Goal: Task Accomplishment & Management: Use online tool/utility

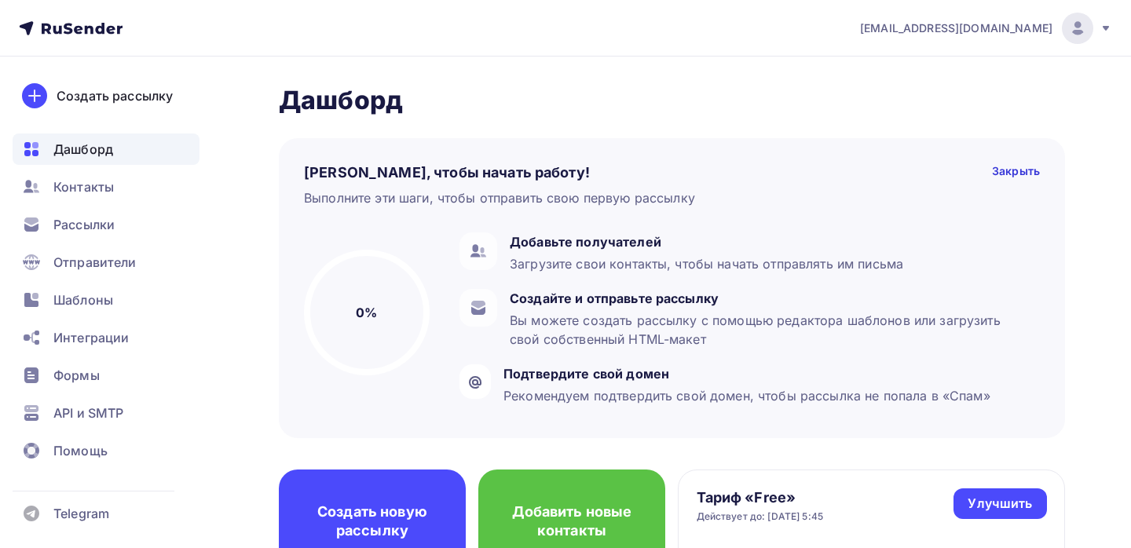
click at [1098, 20] on div "[EMAIL_ADDRESS][DOMAIN_NAME]" at bounding box center [986, 28] width 252 height 31
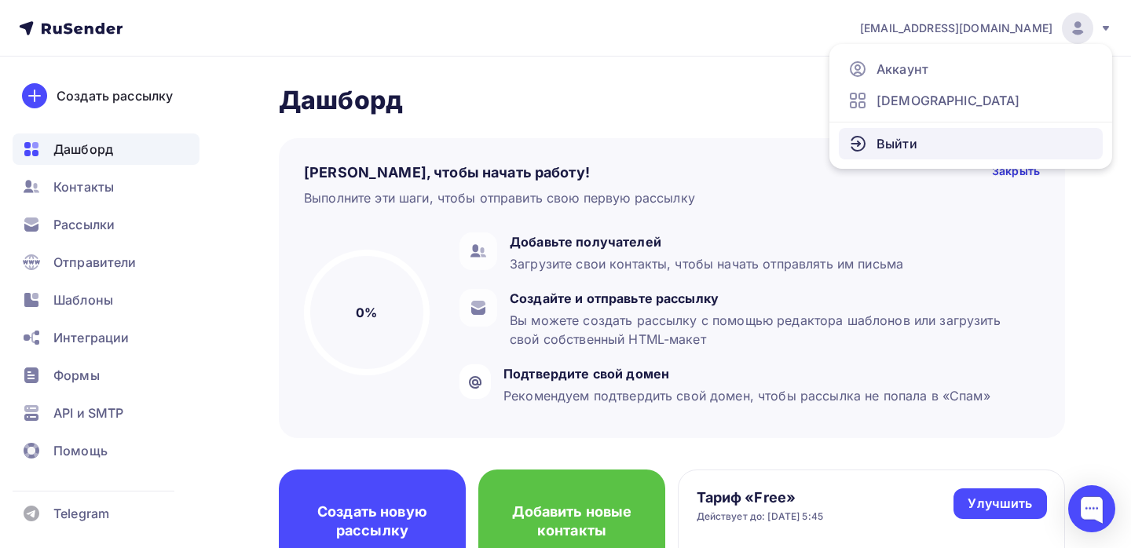
click at [937, 144] on link "Выйти" at bounding box center [970, 143] width 264 height 31
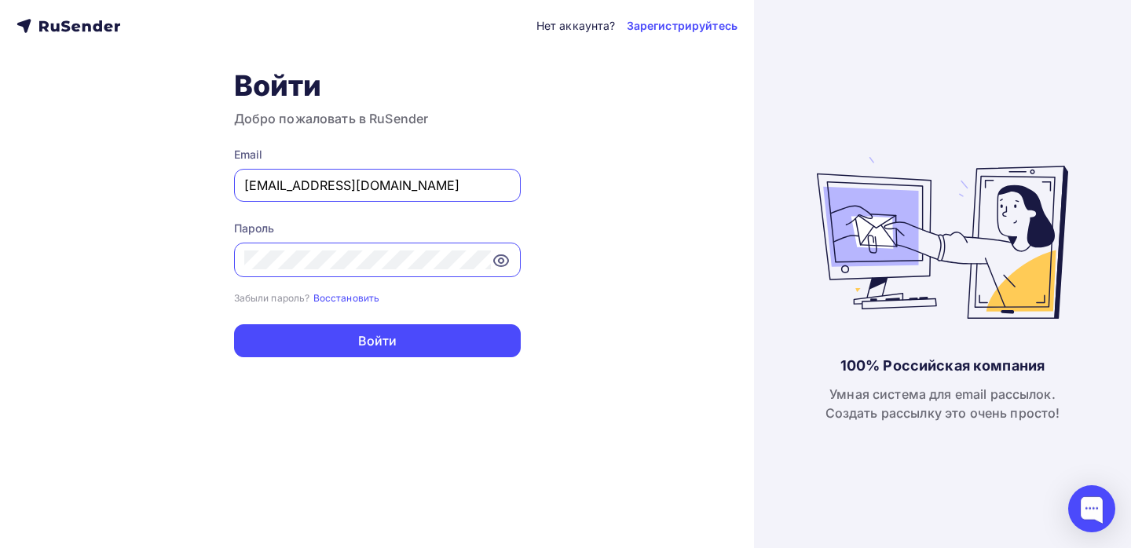
click at [359, 185] on input "[EMAIL_ADDRESS][DOMAIN_NAME]" at bounding box center [377, 185] width 266 height 19
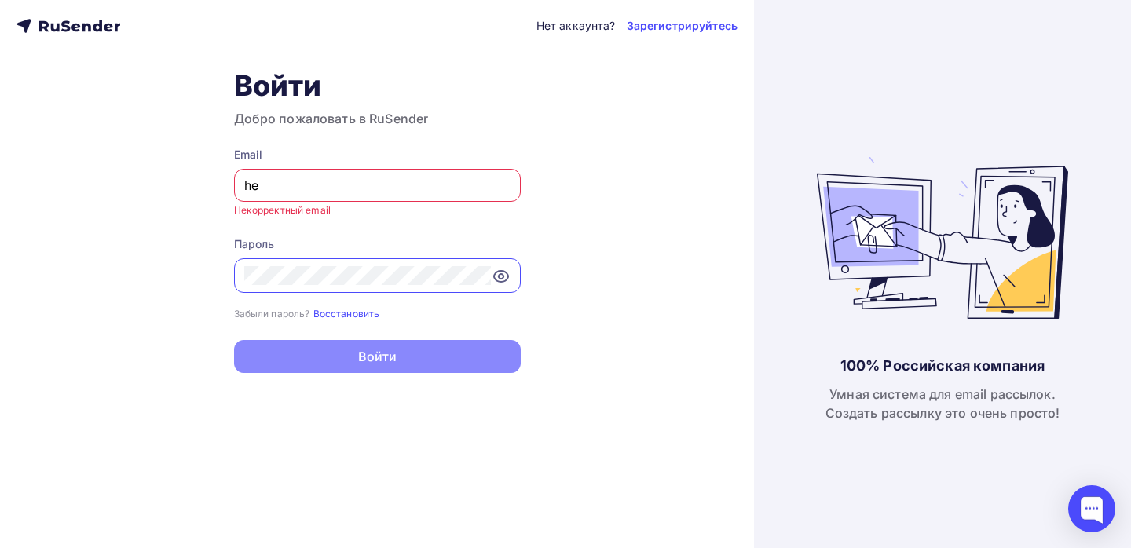
type input "[EMAIL_ADDRESS][DOMAIN_NAME]"
click at [234, 340] on button "Войти" at bounding box center [377, 356] width 287 height 33
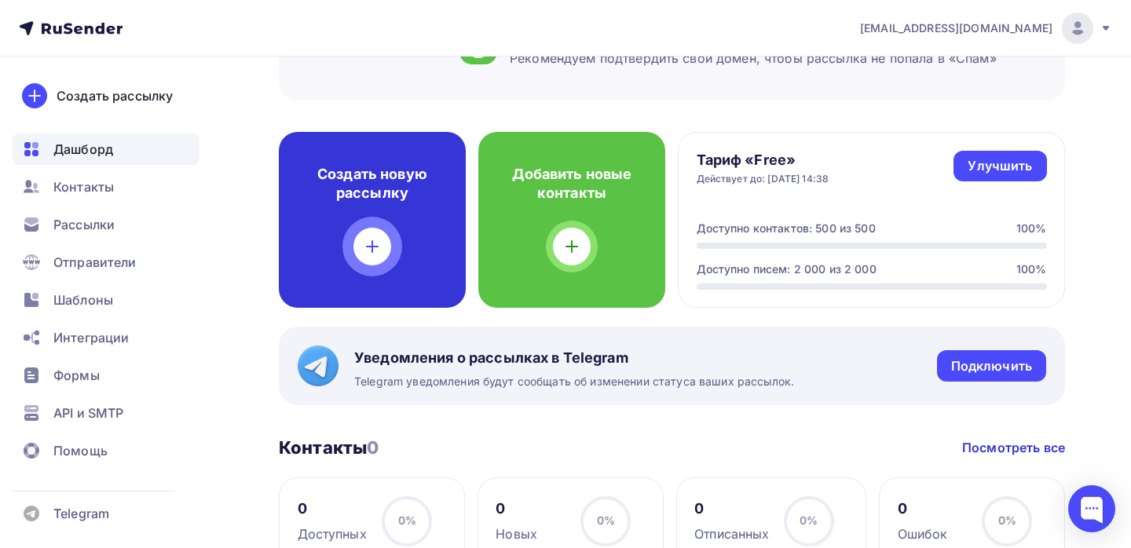
scroll to position [334, 0]
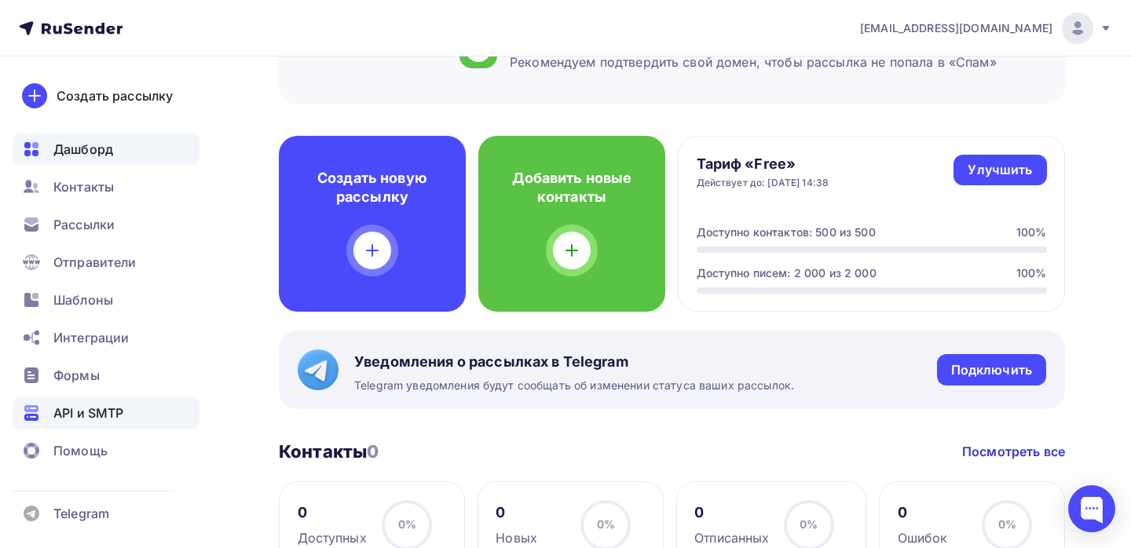
click at [70, 415] on span "API и SMTP" at bounding box center [88, 413] width 70 height 19
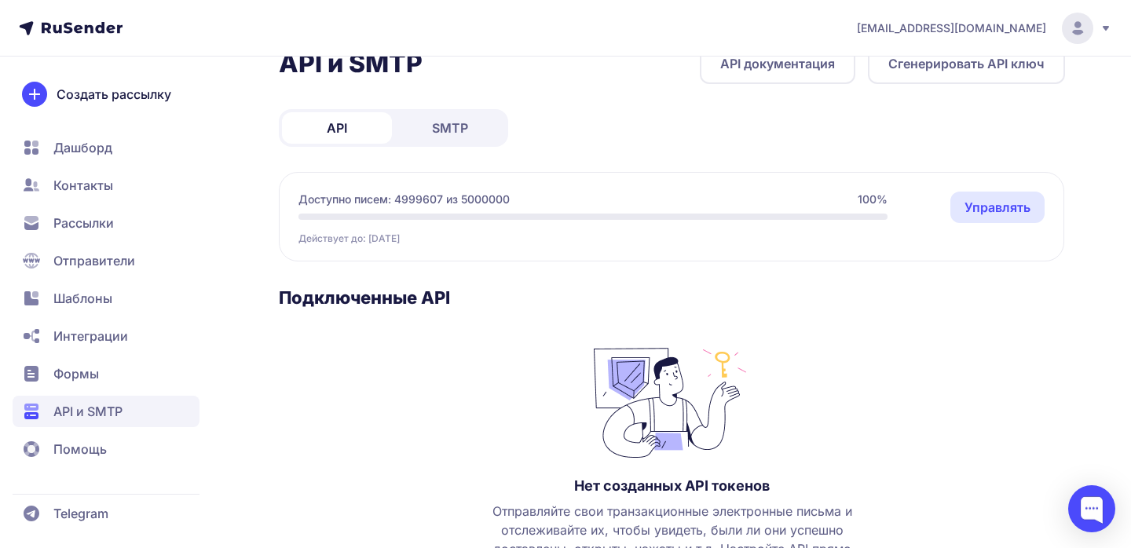
scroll to position [43, 0]
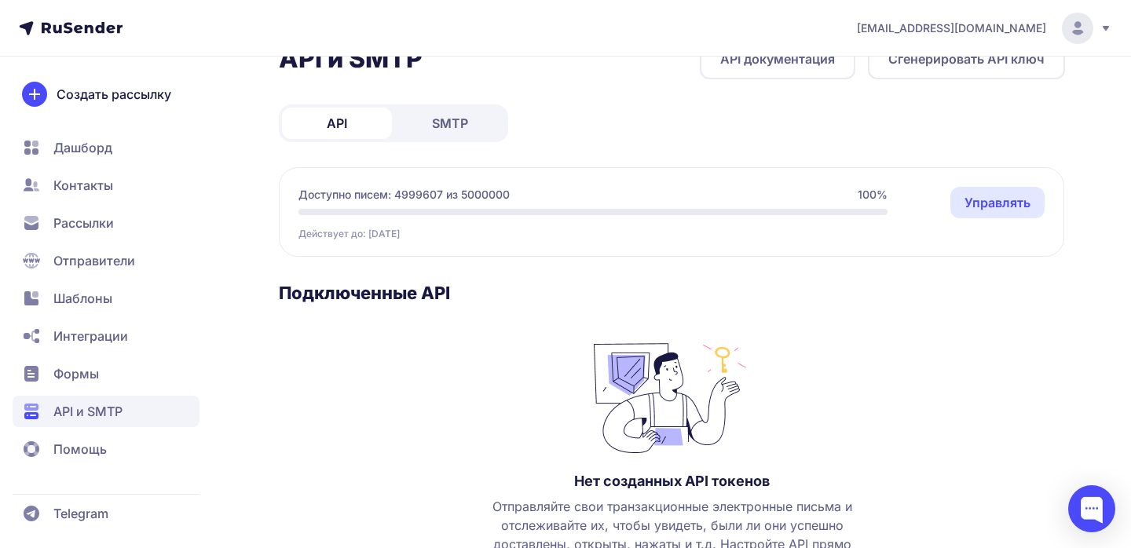
click at [443, 127] on span "SMTP" at bounding box center [450, 123] width 36 height 19
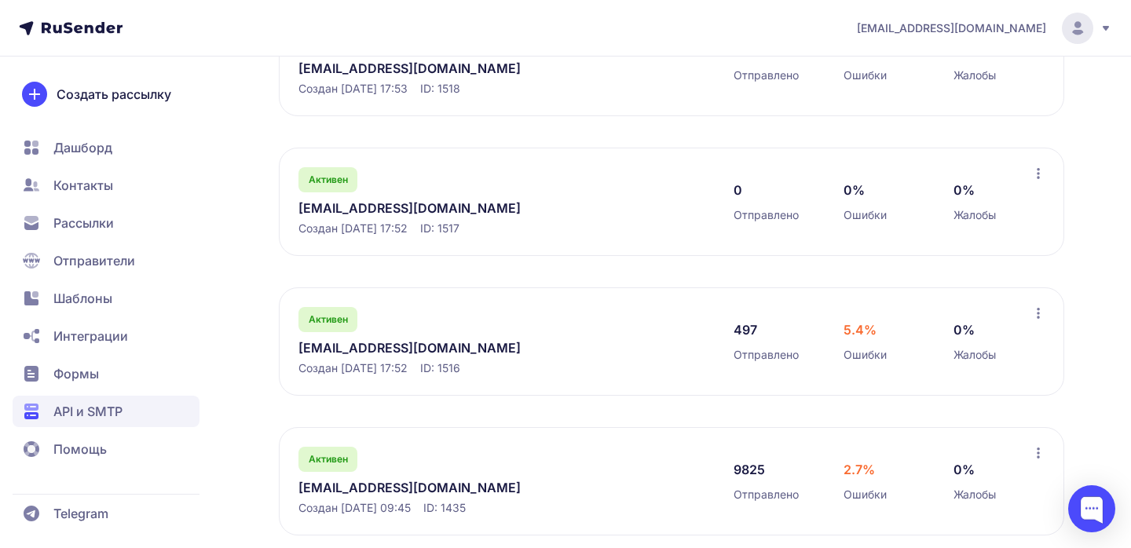
scroll to position [371, 0]
click at [336, 491] on link "[EMAIL_ADDRESS][DOMAIN_NAME]" at bounding box center [459, 486] width 322 height 19
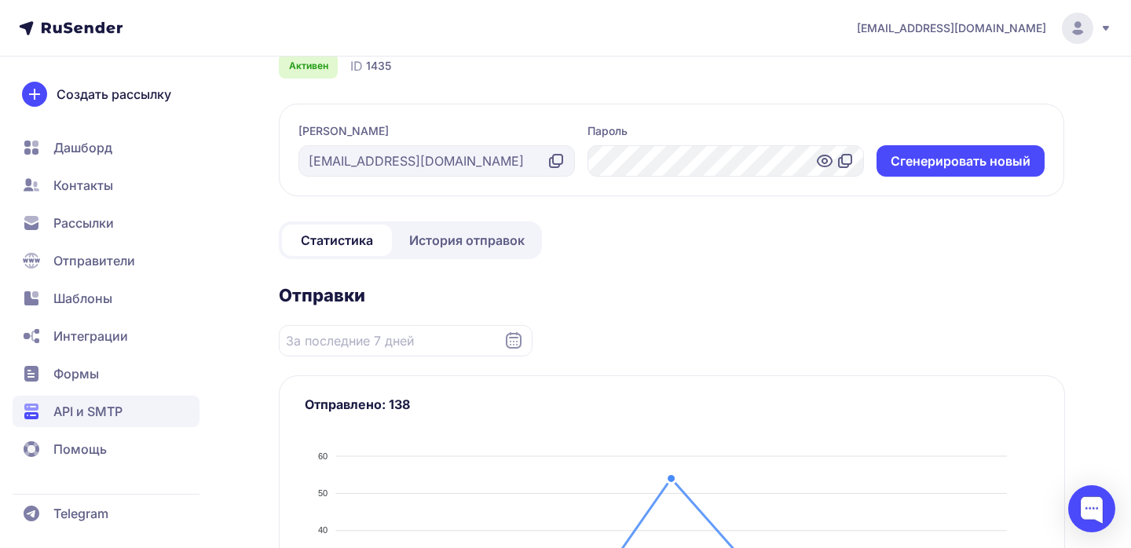
scroll to position [52, 0]
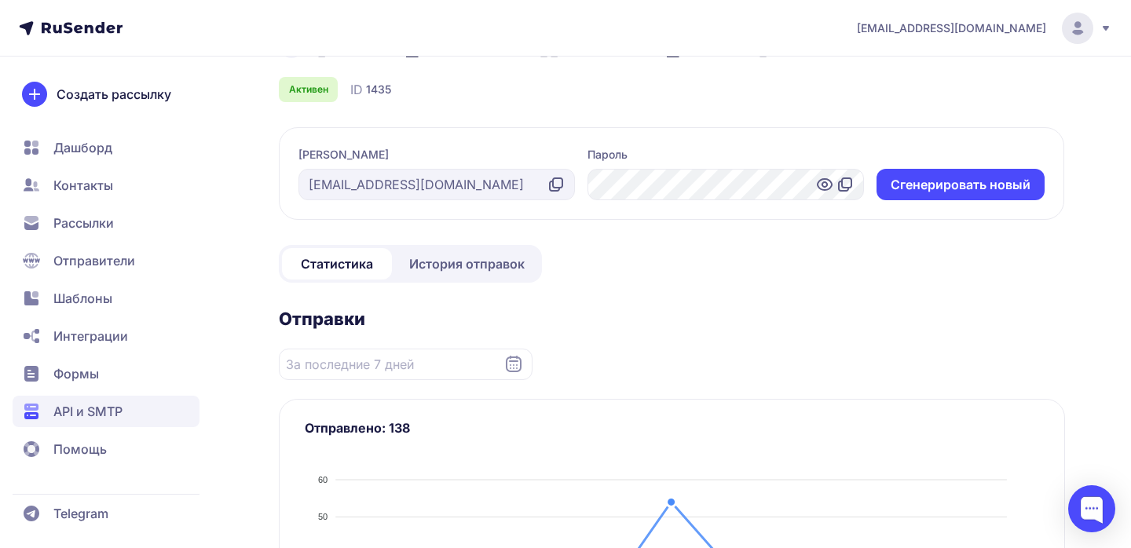
click at [426, 256] on span "История отправок" at bounding box center [466, 263] width 115 height 19
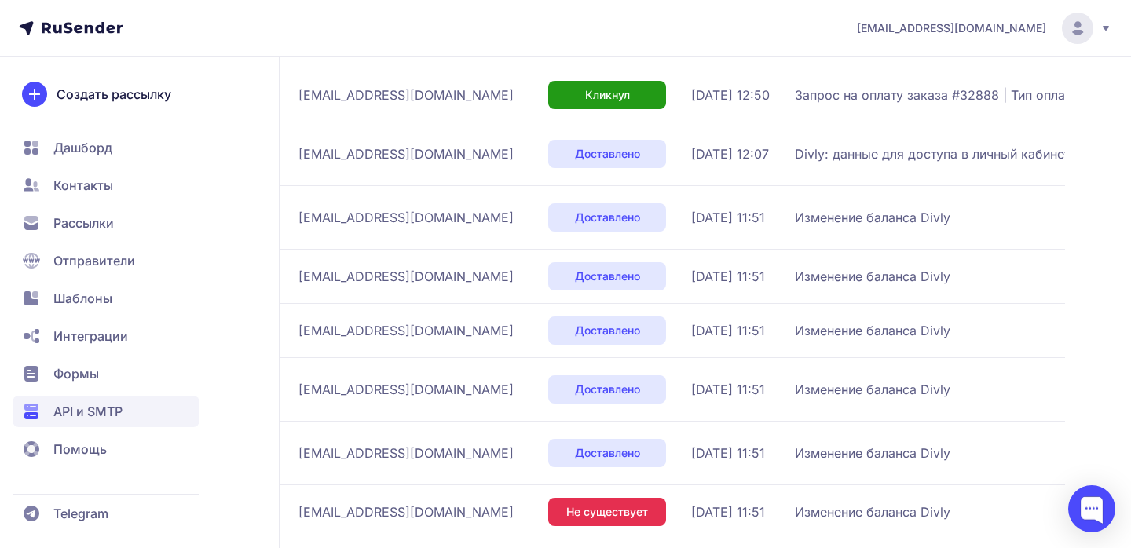
scroll to position [506, 0]
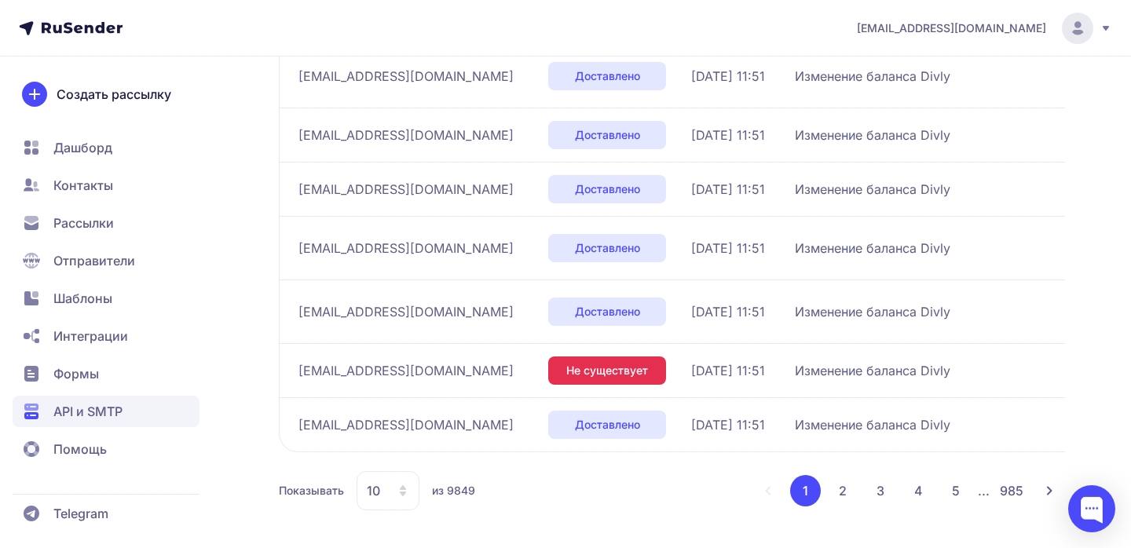
click at [845, 498] on button "2" at bounding box center [842, 490] width 31 height 31
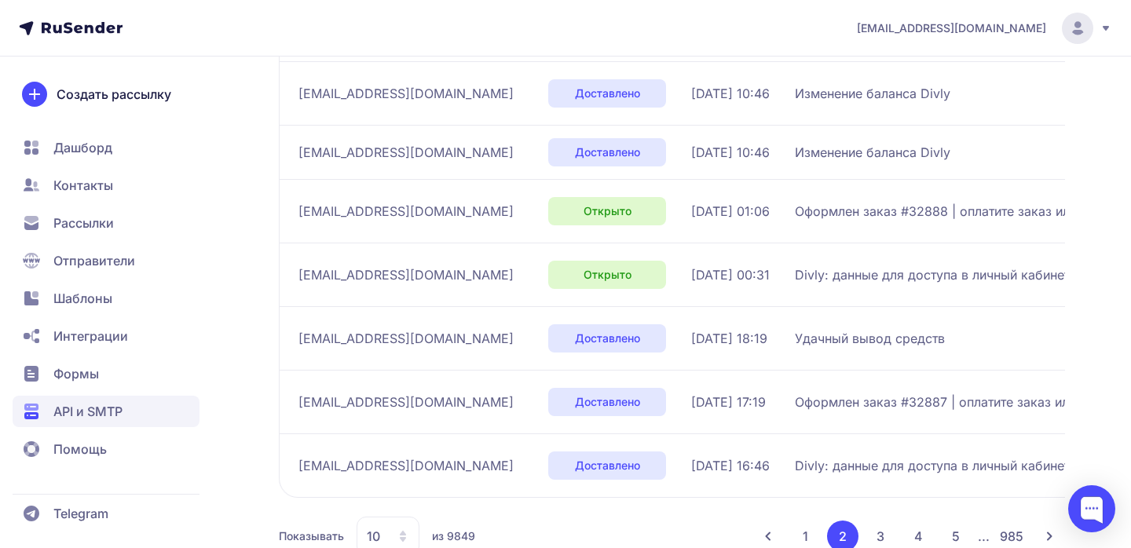
scroll to position [544, 0]
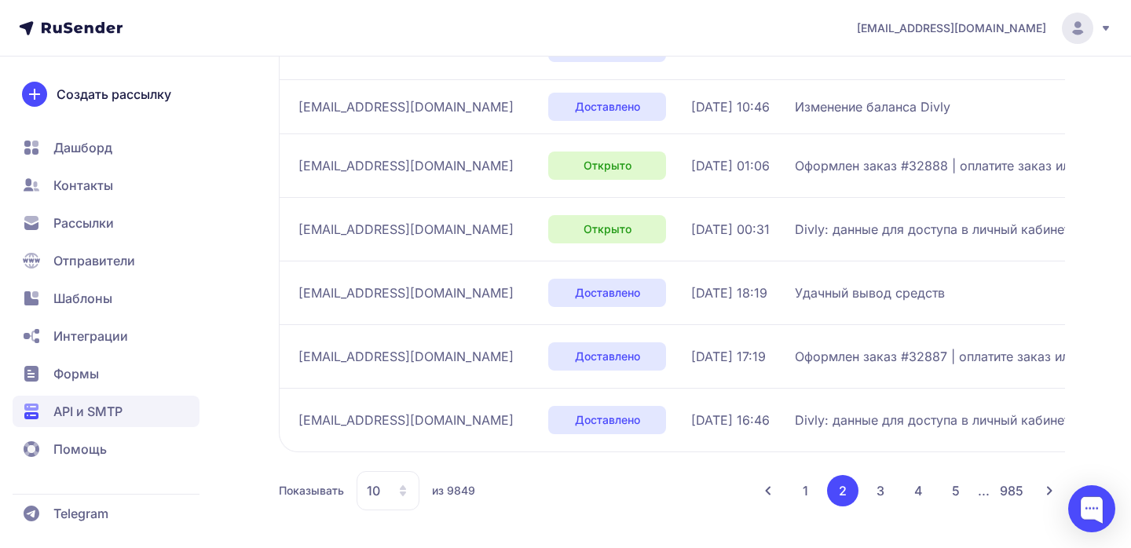
click at [878, 495] on button "3" at bounding box center [879, 490] width 31 height 31
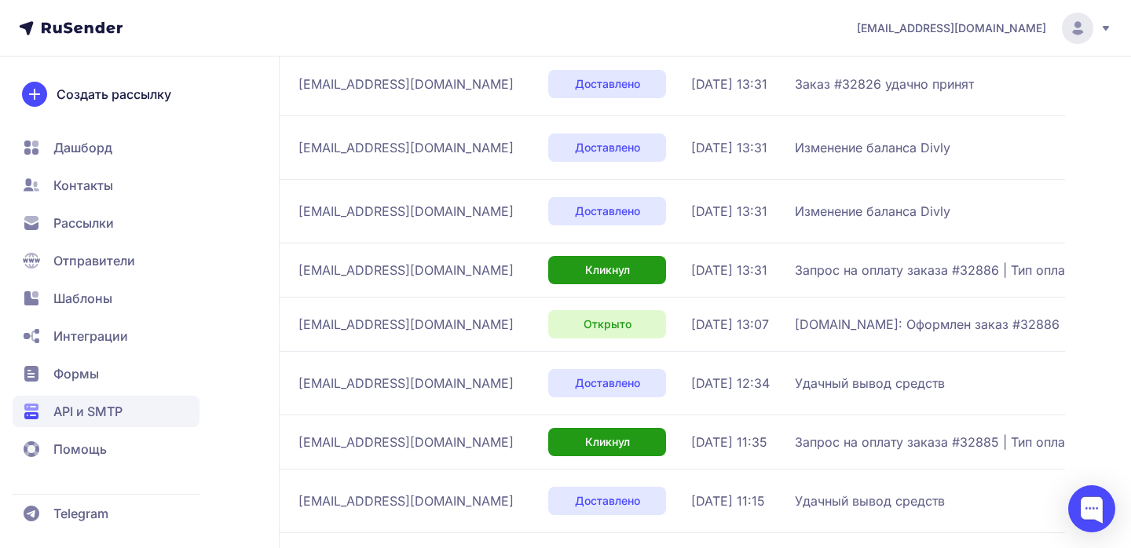
scroll to position [401, 0]
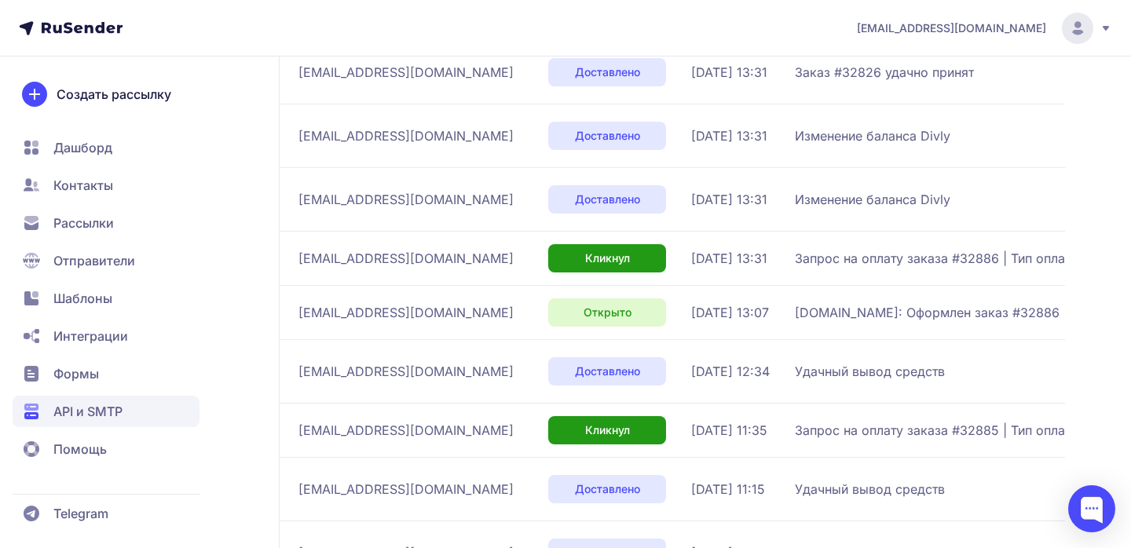
click at [881, 317] on span "Divly.ru: Оформлен заказ #32886 | оплатите заказ" at bounding box center [979, 312] width 368 height 19
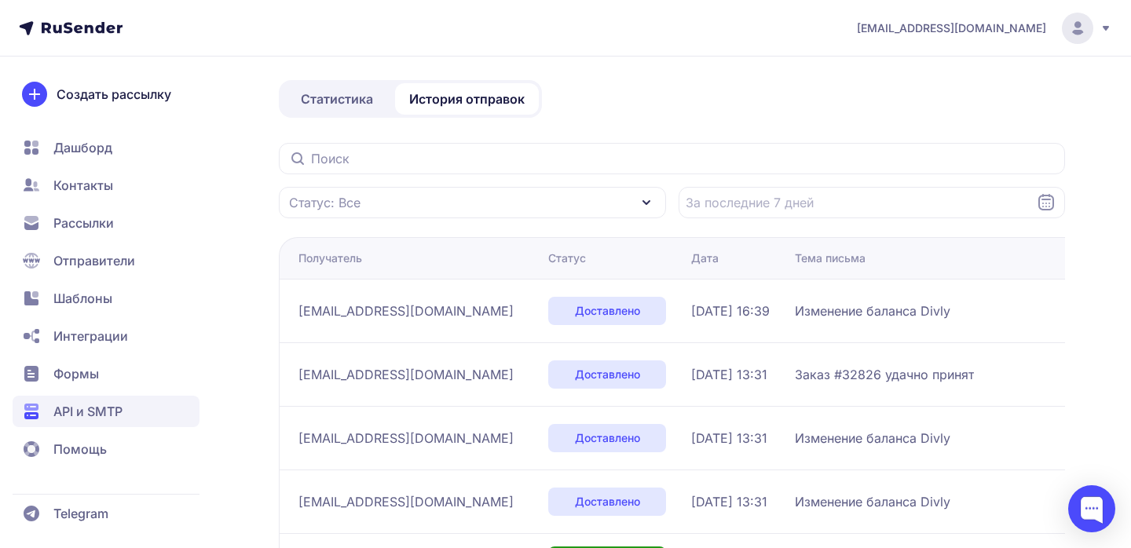
scroll to position [0, 0]
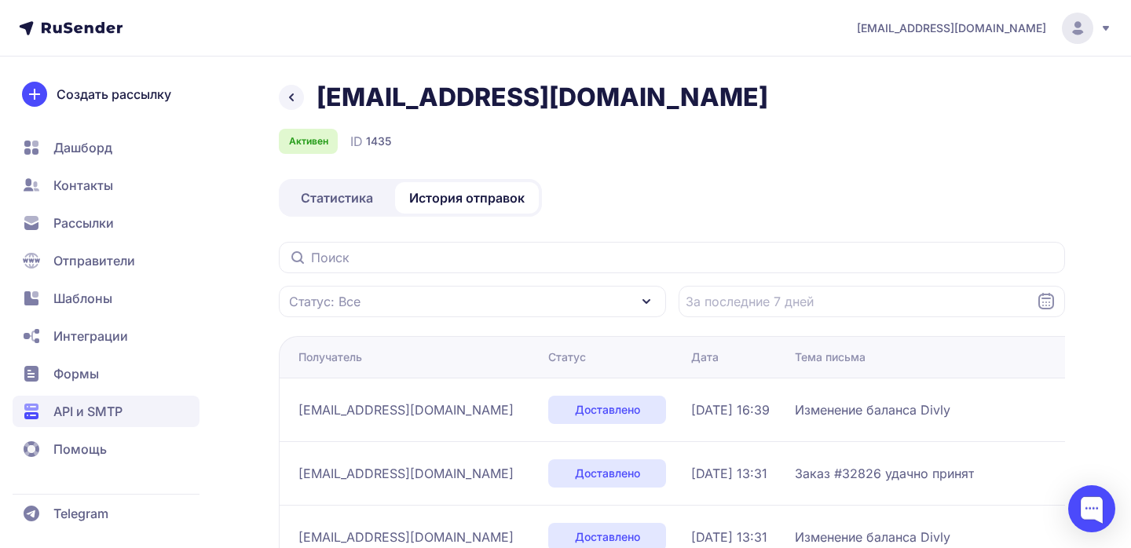
click at [299, 94] on icon at bounding box center [291, 97] width 19 height 19
